Goal: Task Accomplishment & Management: Manage account settings

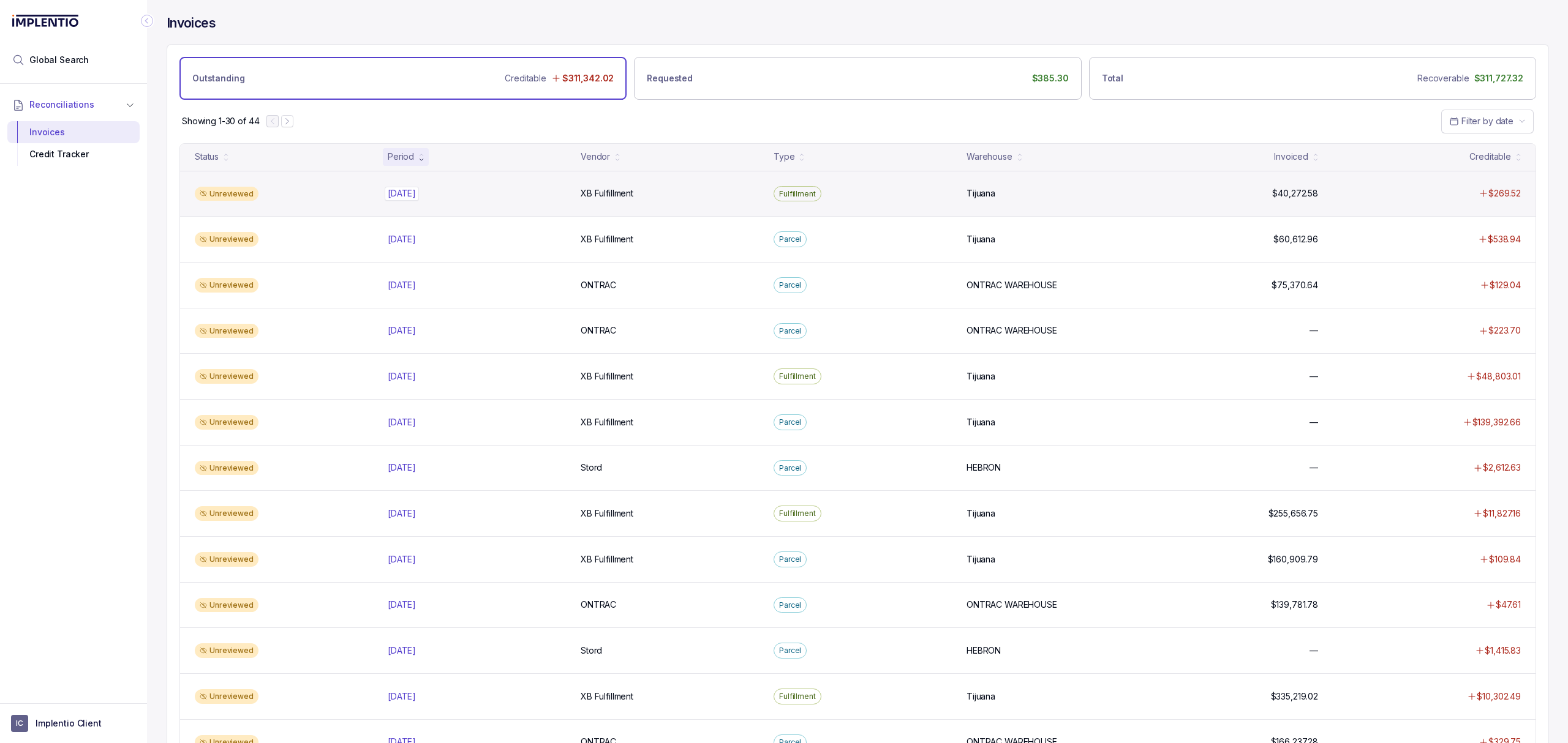
click at [404, 200] on p "[DATE]" at bounding box center [401, 193] width 34 height 13
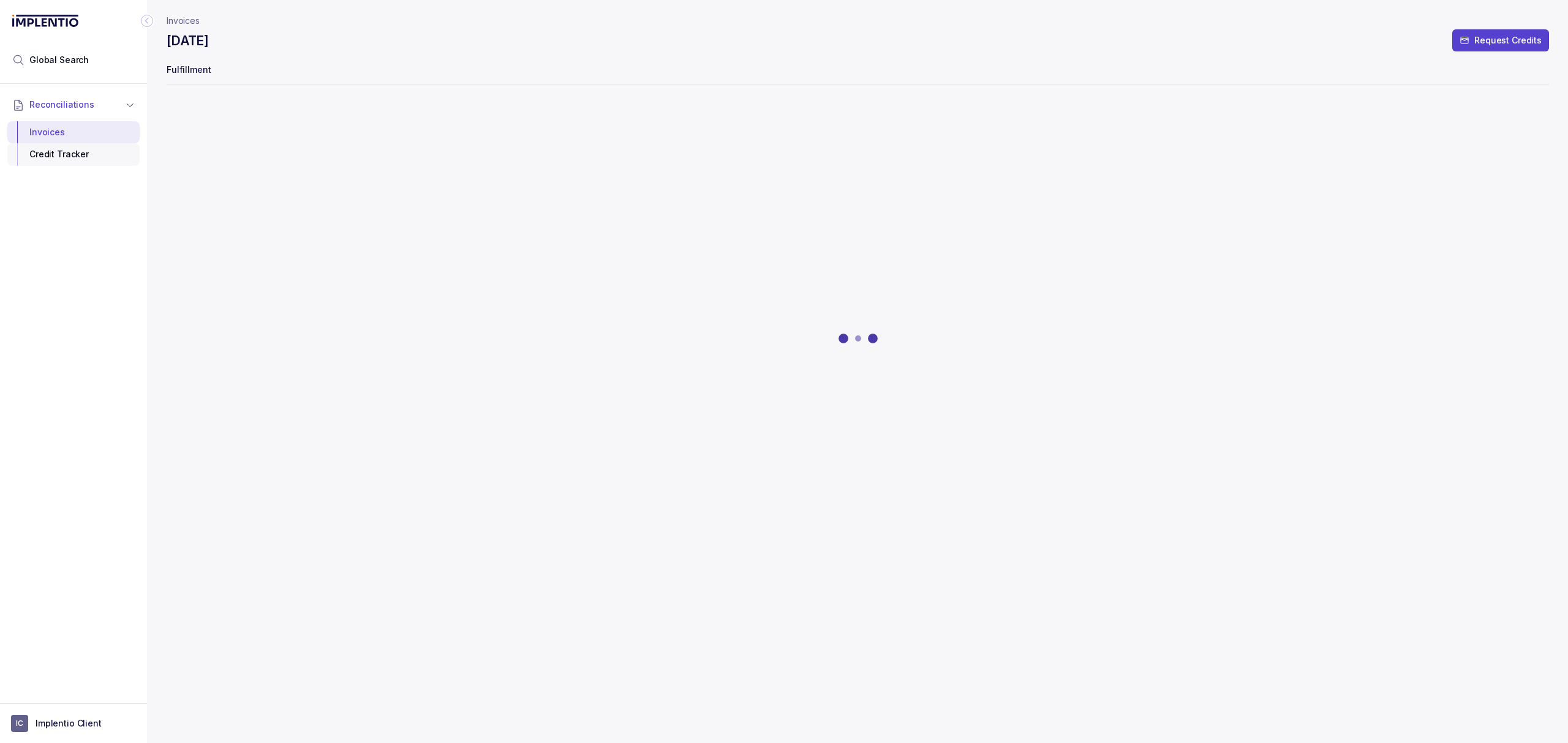
click at [59, 153] on div "Credit Tracker" at bounding box center [74, 154] width 113 height 22
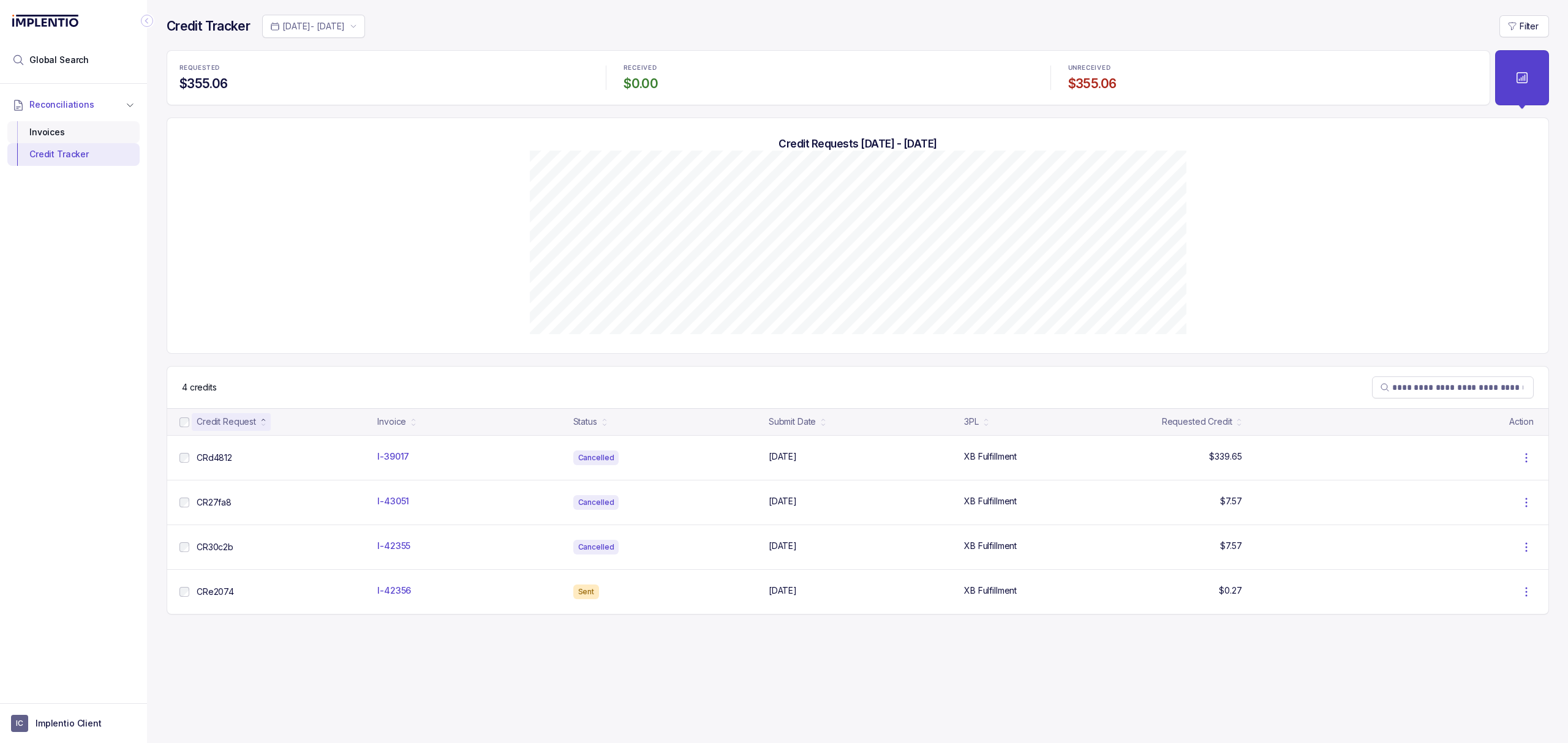
click at [69, 138] on div "Invoices" at bounding box center [74, 132] width 113 height 22
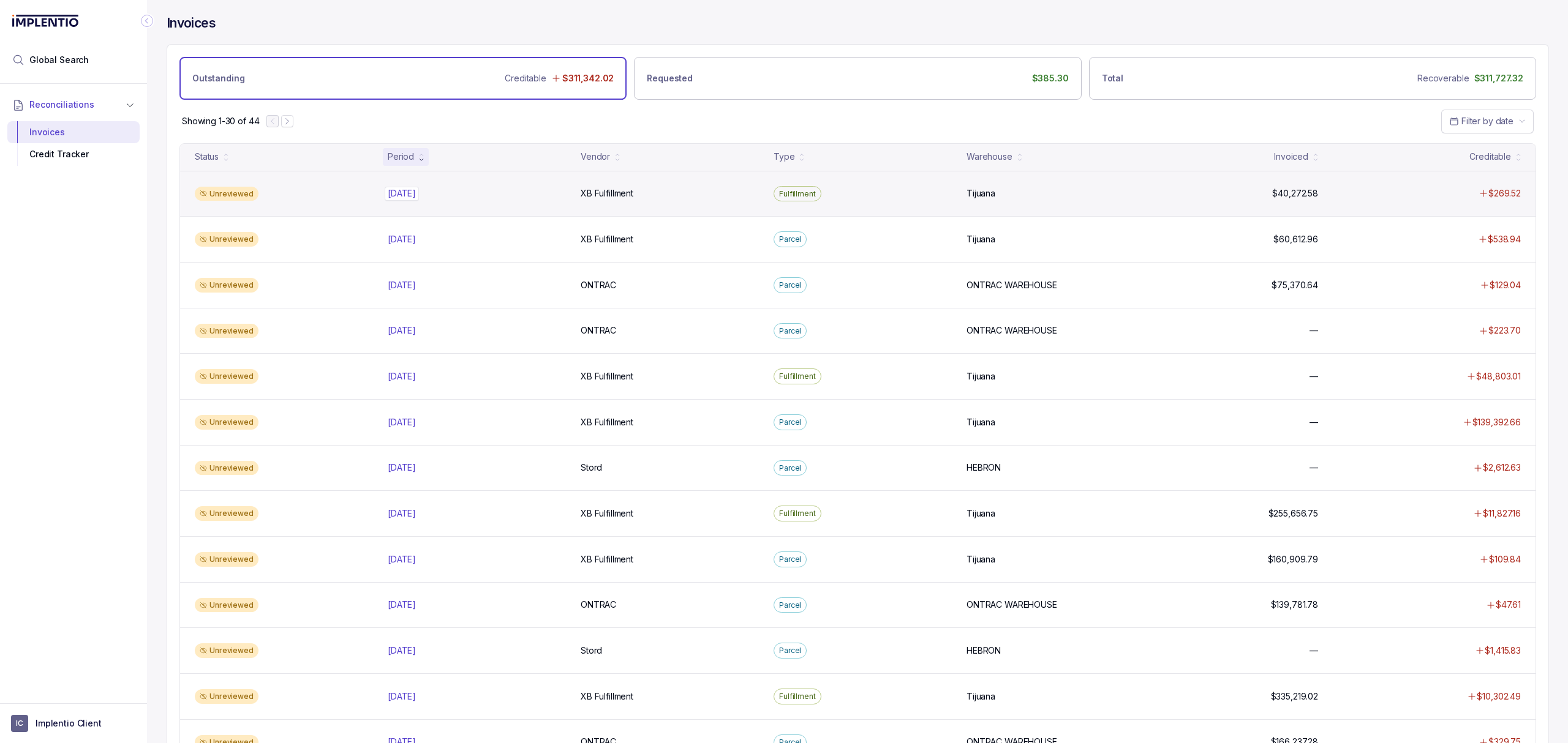
click at [412, 199] on p "[DATE]" at bounding box center [401, 193] width 34 height 13
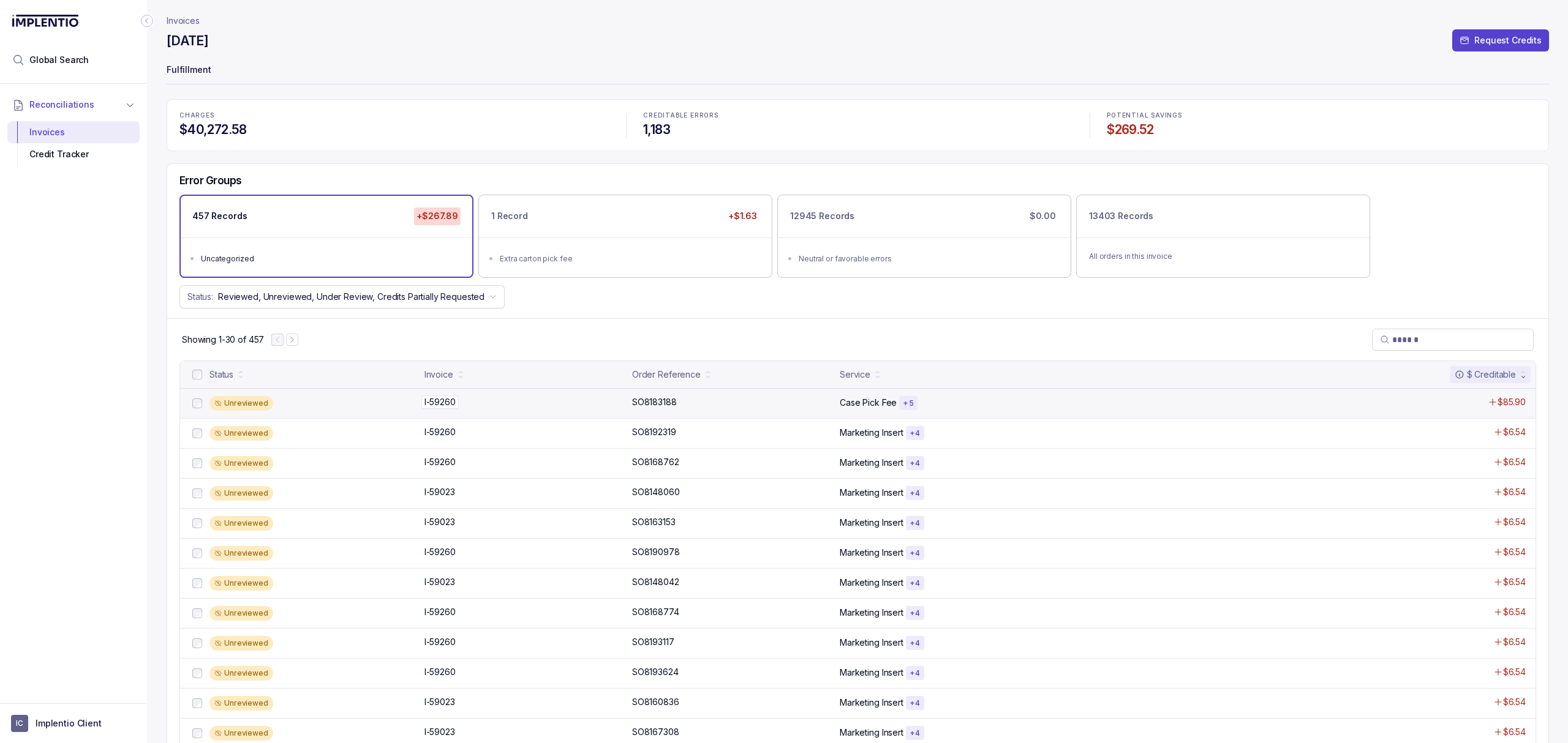
click at [446, 409] on p "I-59260" at bounding box center [440, 402] width 38 height 13
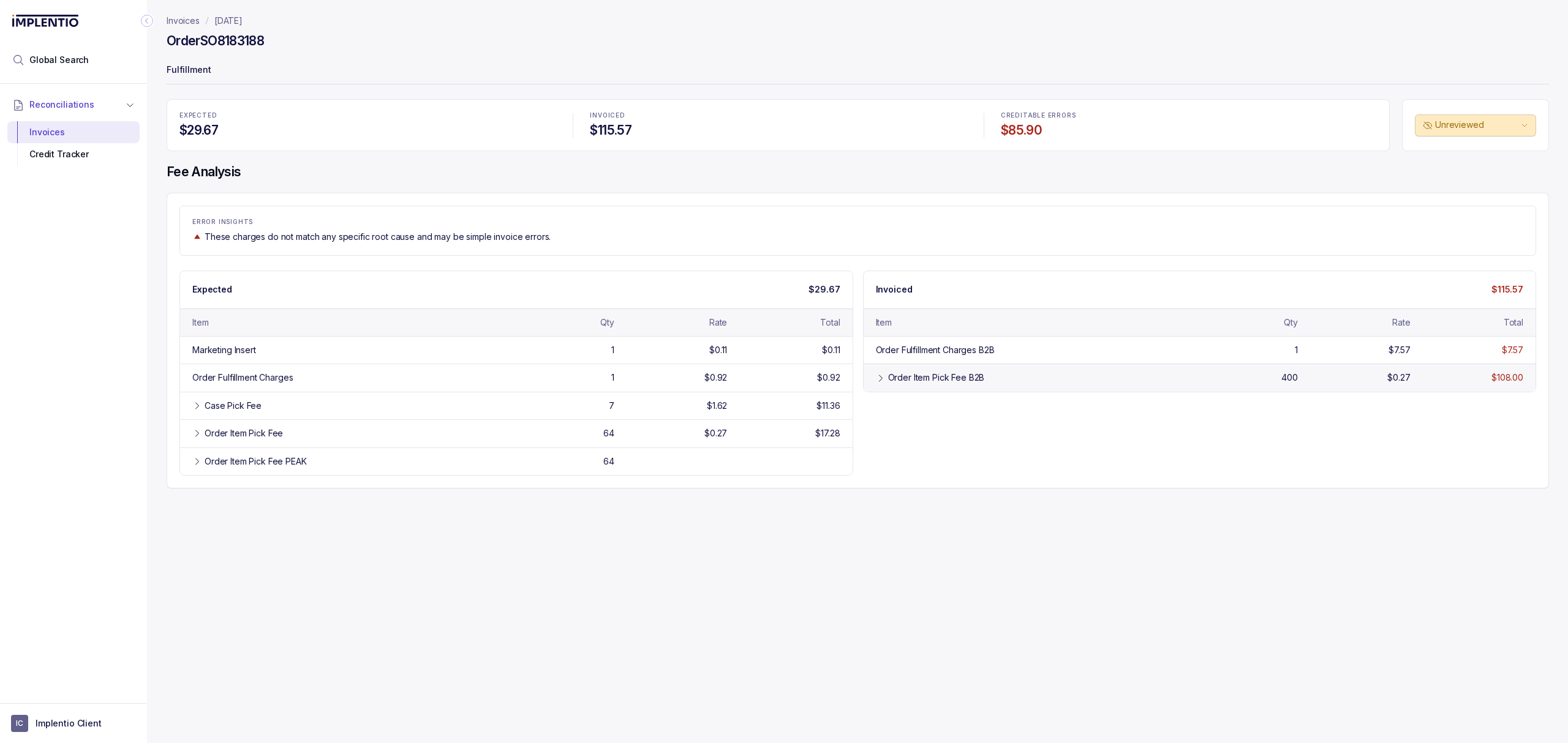
click at [882, 379] on icon at bounding box center [881, 378] width 10 height 10
click at [369, 398] on div "Case Pick Fee 7 $1.62 $11.36" at bounding box center [516, 406] width 672 height 28
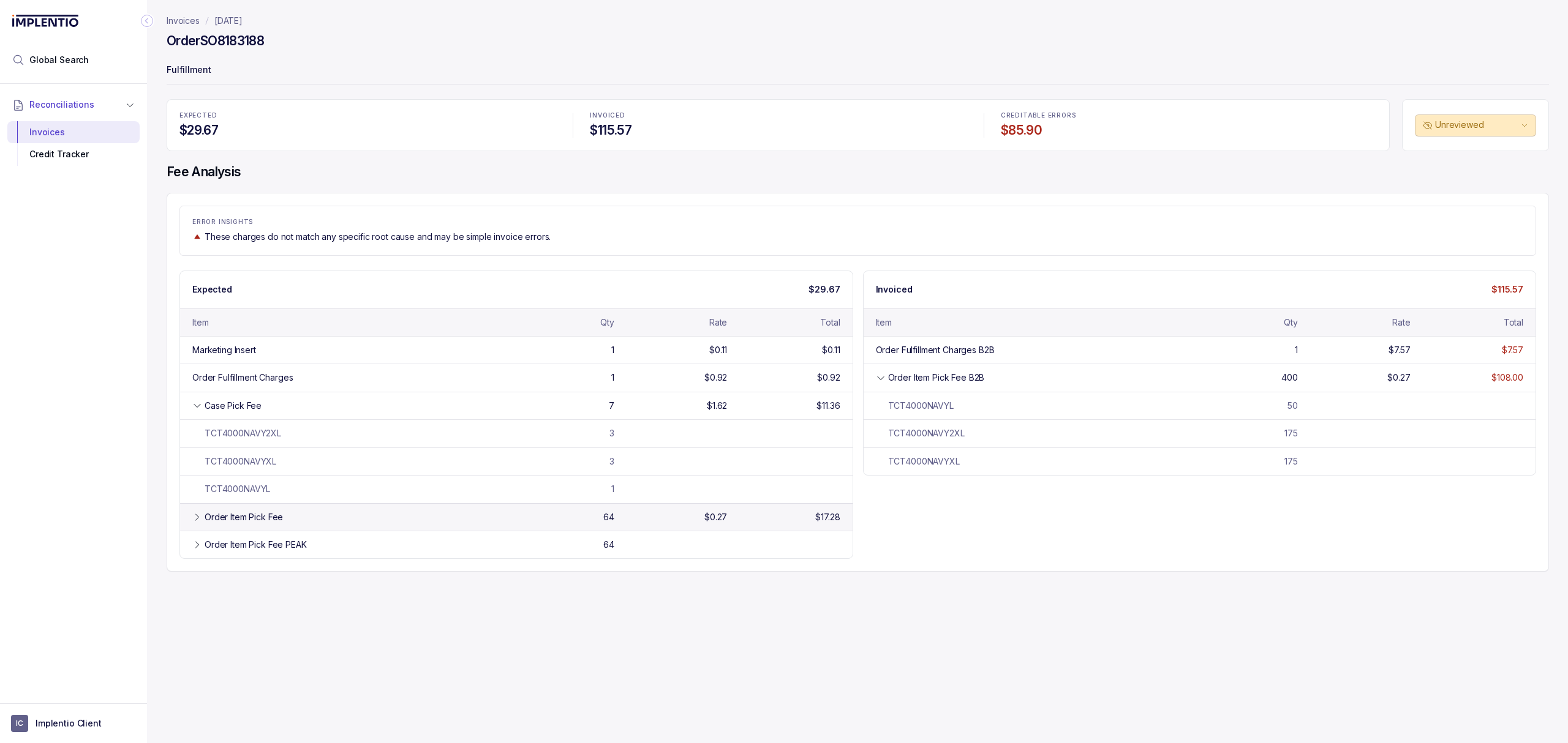
click at [318, 530] on div "Order Item Pick Fee 64 $0.27 $17.28" at bounding box center [516, 517] width 672 height 28
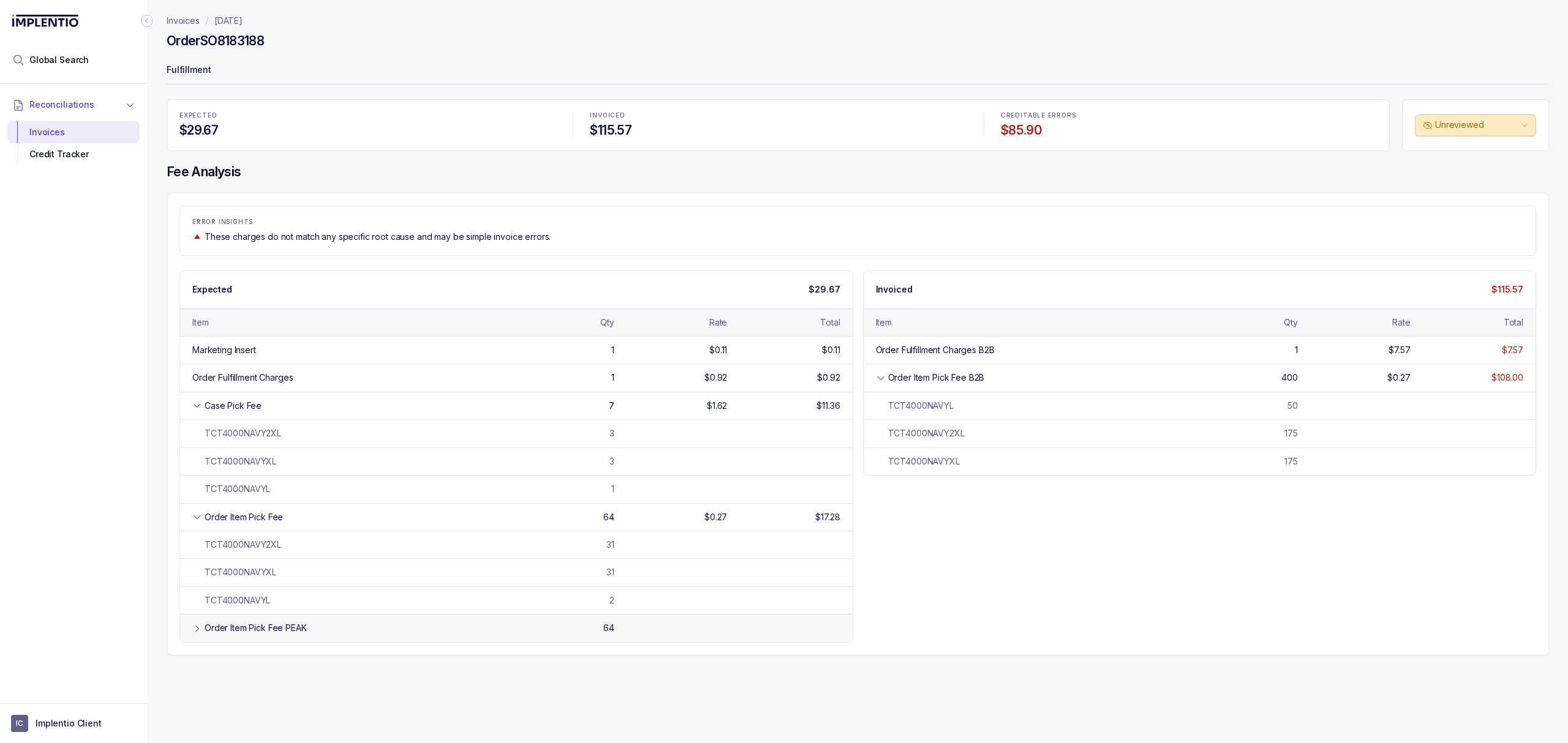
click at [312, 632] on div "Order Item Pick Fee PEAK" at bounding box center [353, 628] width 297 height 13
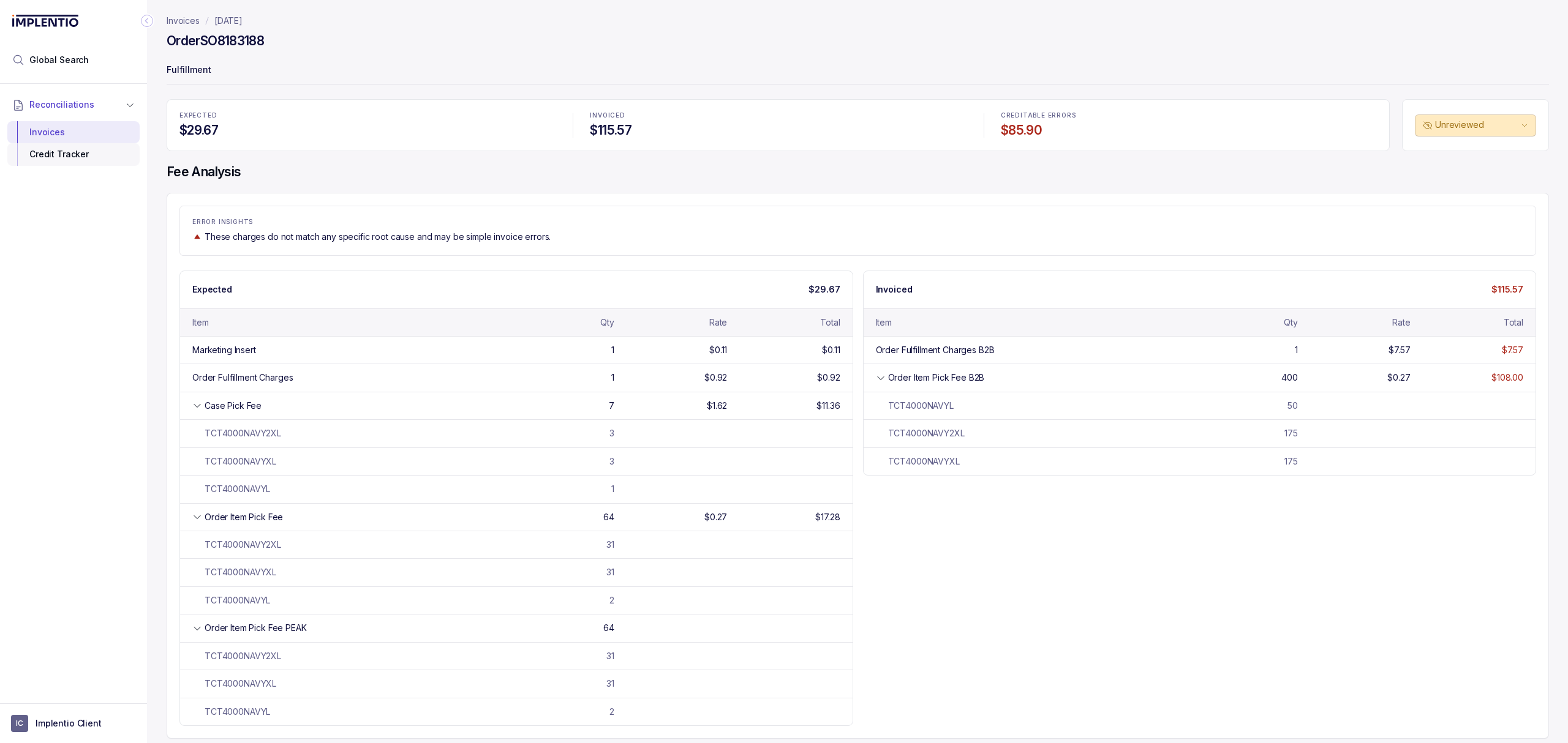
click at [90, 160] on div "Credit Tracker" at bounding box center [74, 154] width 113 height 22
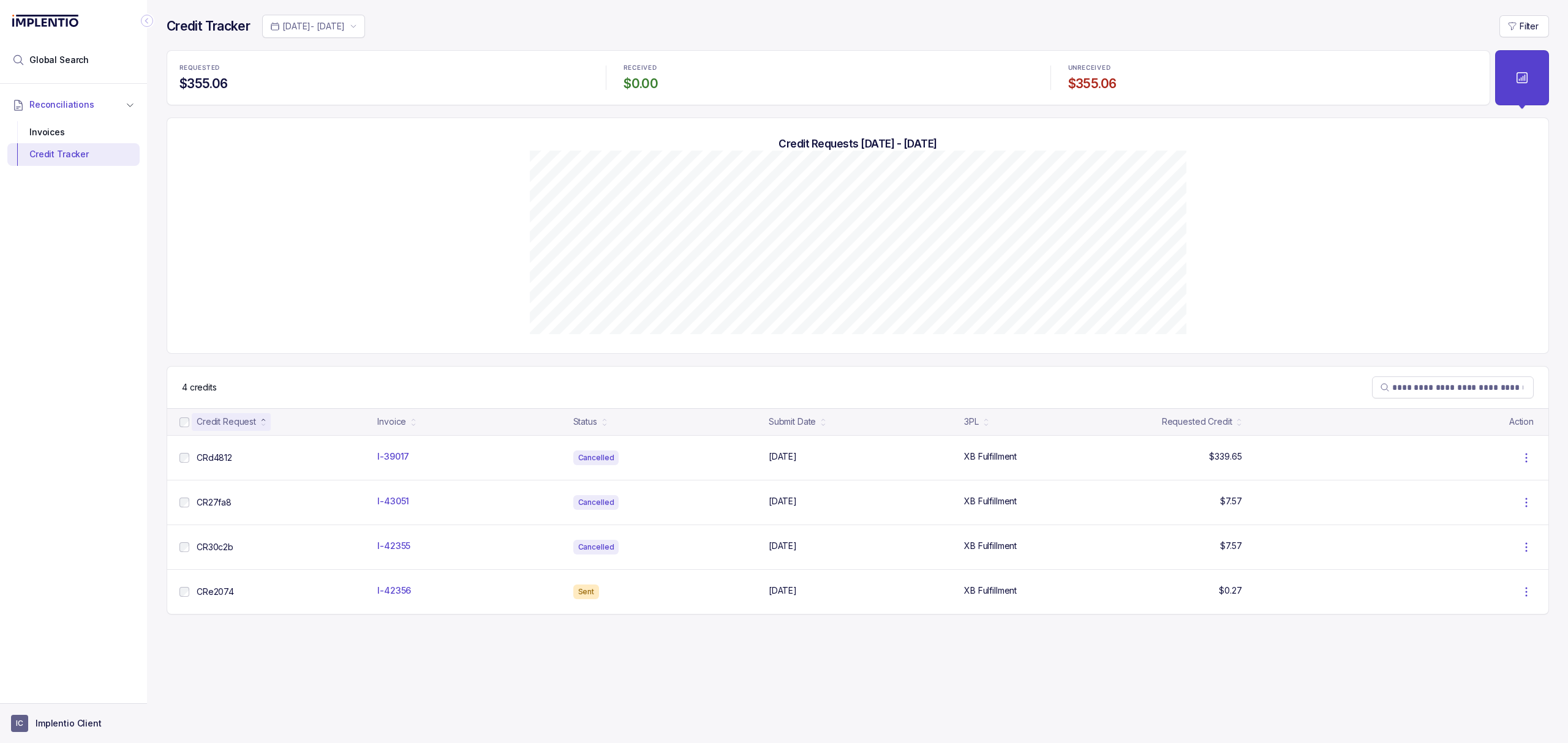
click at [56, 719] on p "Implentio Client" at bounding box center [68, 724] width 66 height 13
click at [52, 699] on p "Logout" at bounding box center [81, 697] width 102 height 13
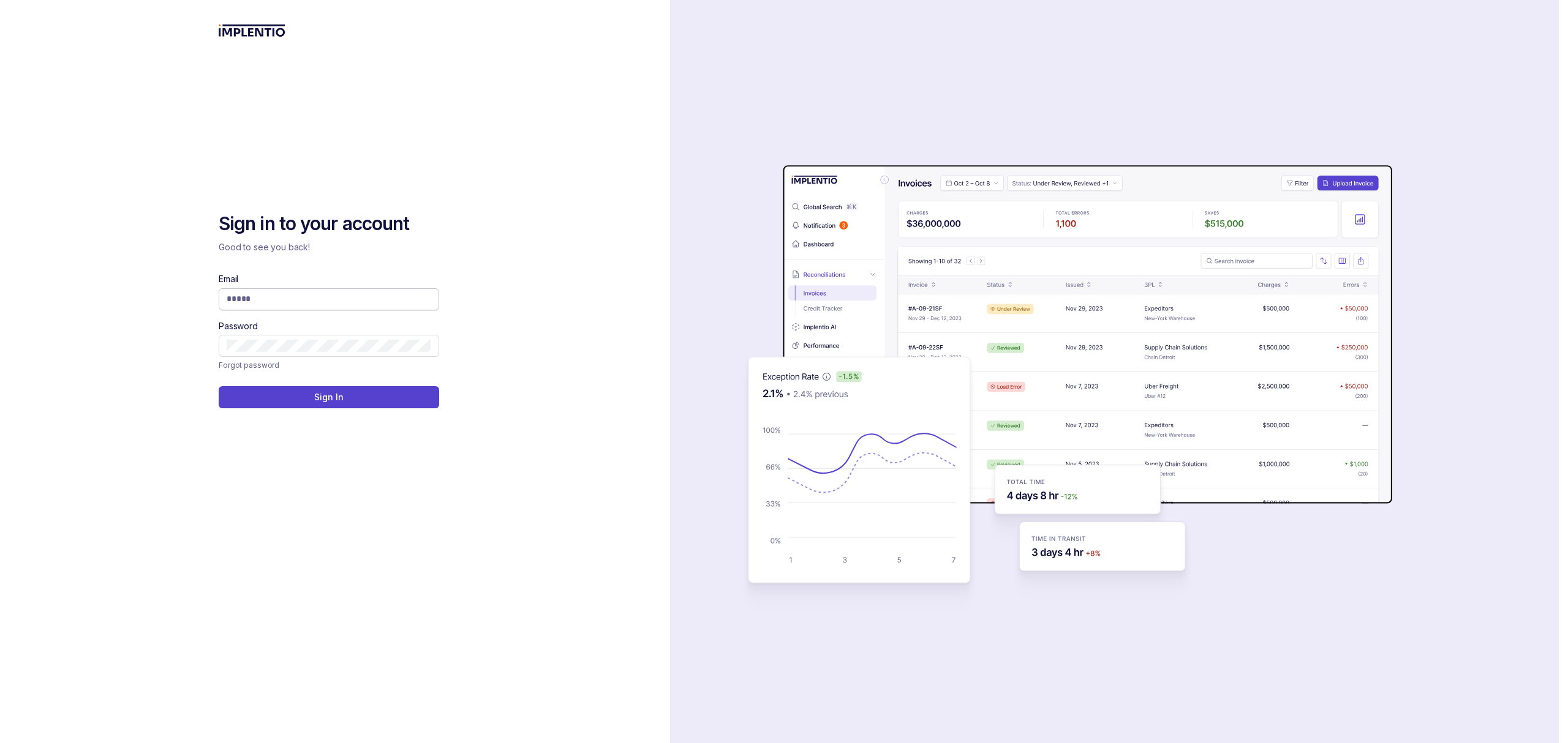
click at [302, 300] on input "Email" at bounding box center [329, 299] width 204 height 13
click at [296, 297] on input "******" at bounding box center [324, 299] width 195 height 13
type input "******"
click at [425, 296] on icon at bounding box center [426, 300] width 13 height 13
click at [331, 300] on input "Email" at bounding box center [329, 299] width 204 height 13
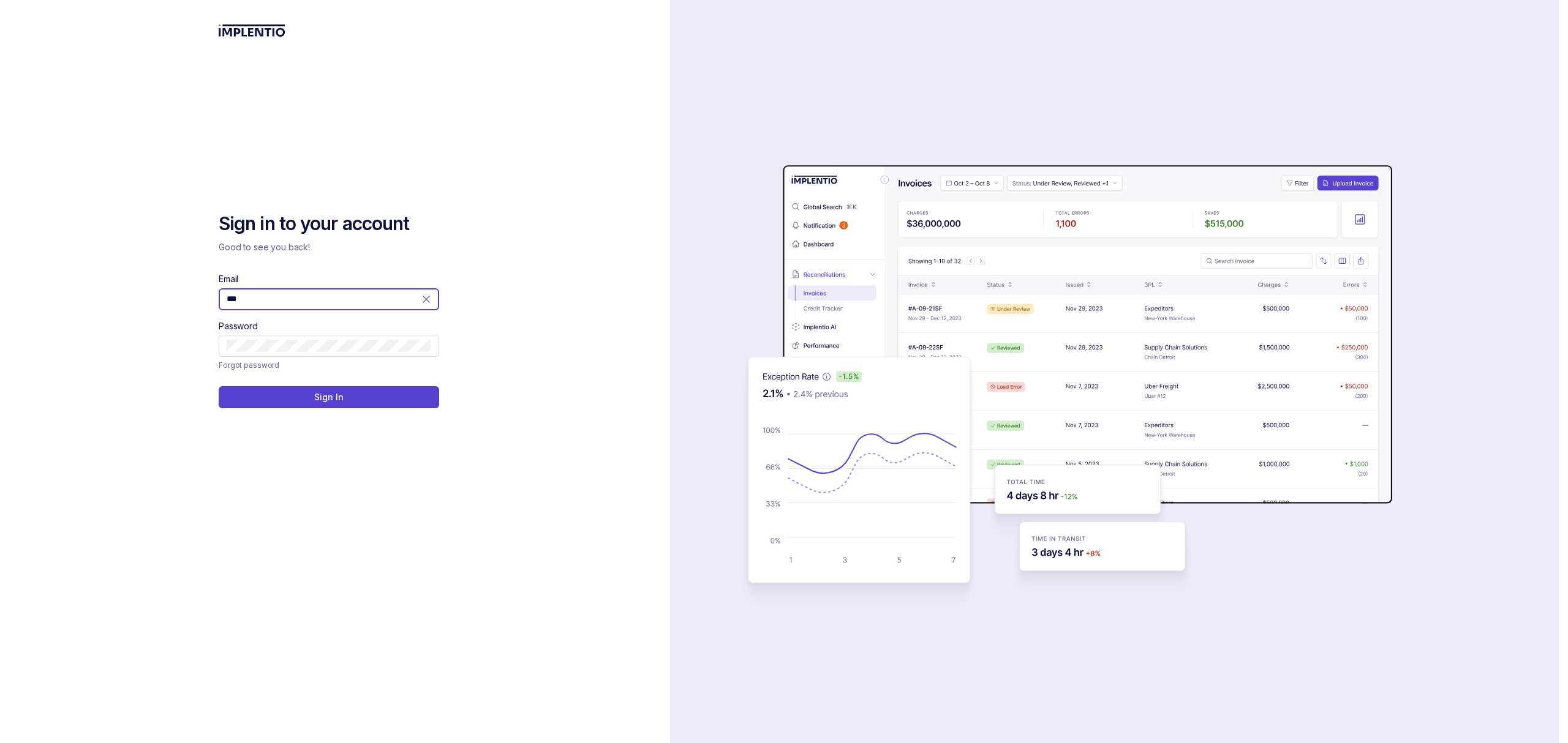
type input "**********"
